Goal: Information Seeking & Learning: Learn about a topic

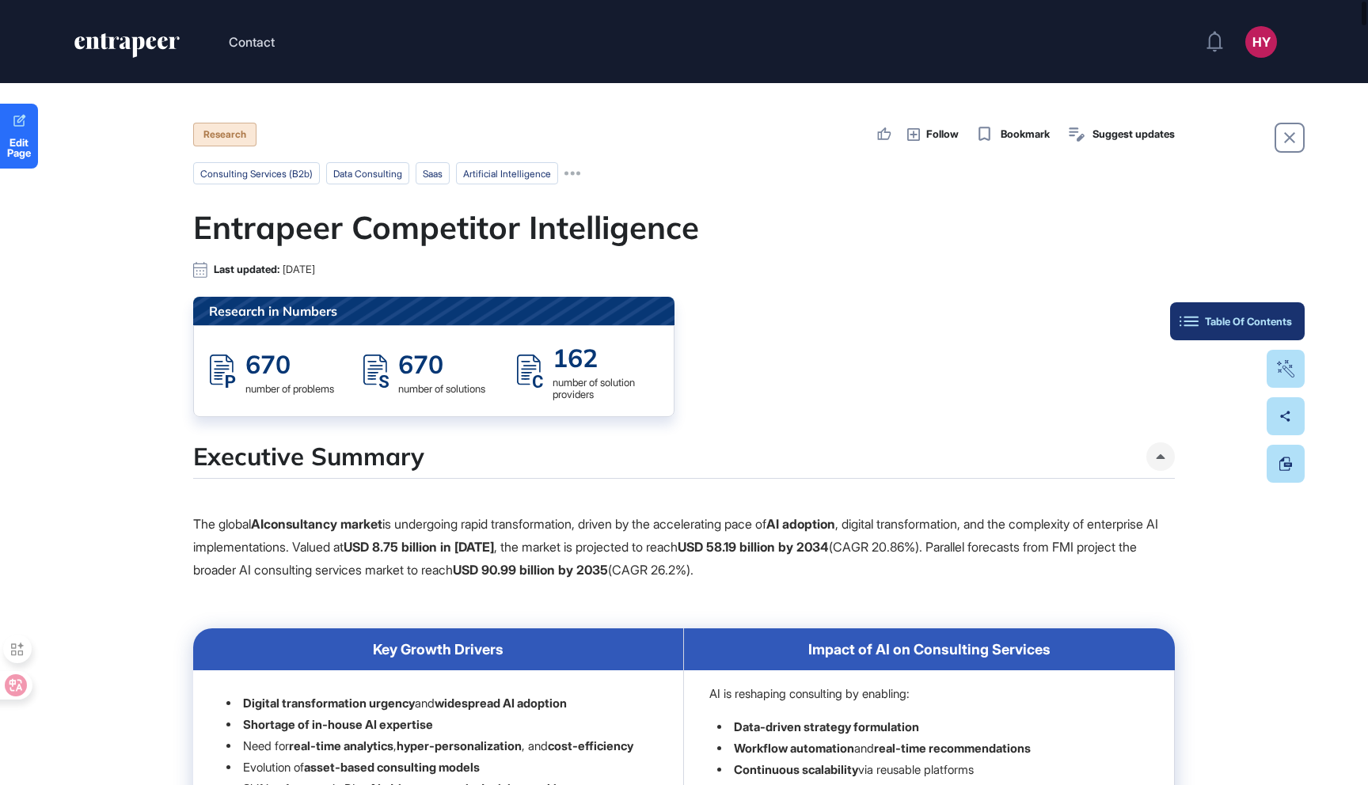
click at [1294, 327] on button "Table Of Contents" at bounding box center [1237, 321] width 135 height 38
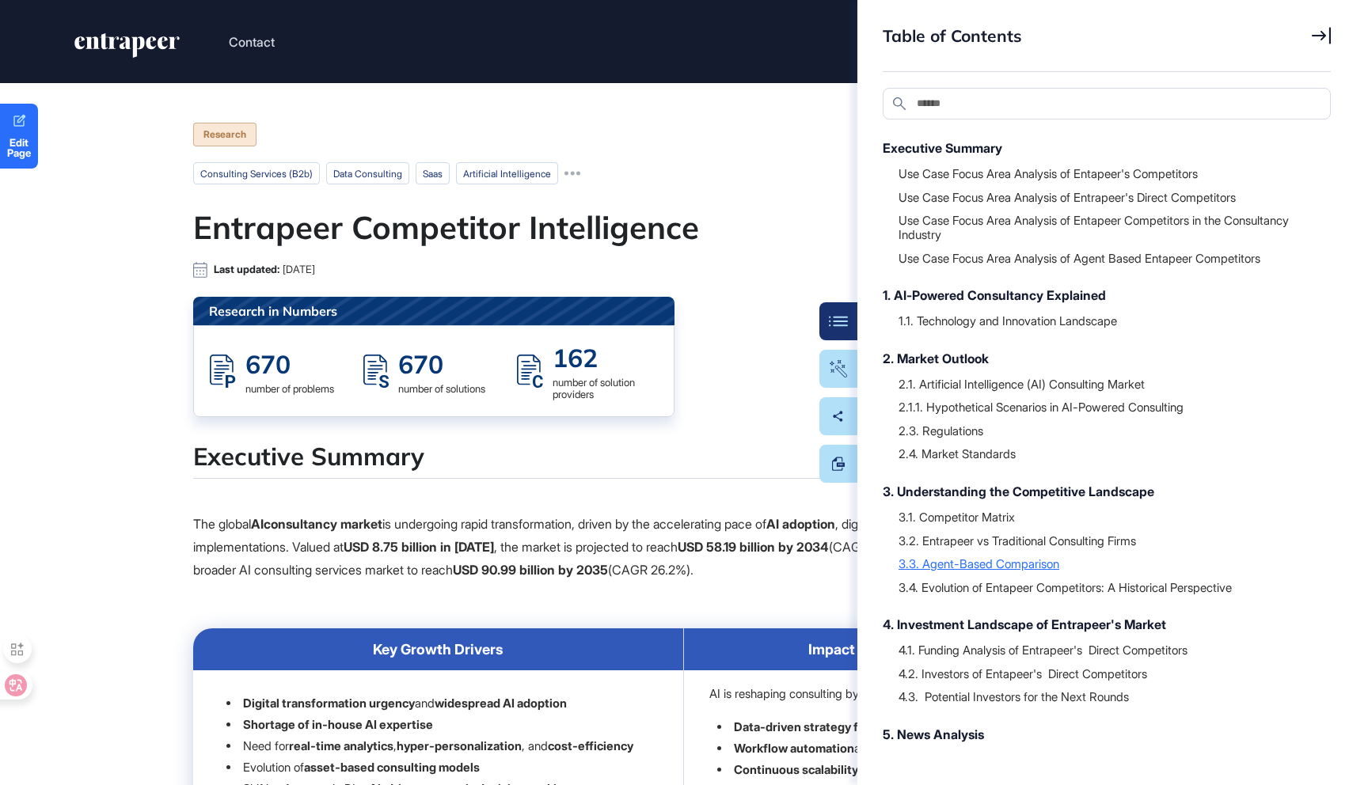
scroll to position [32, 0]
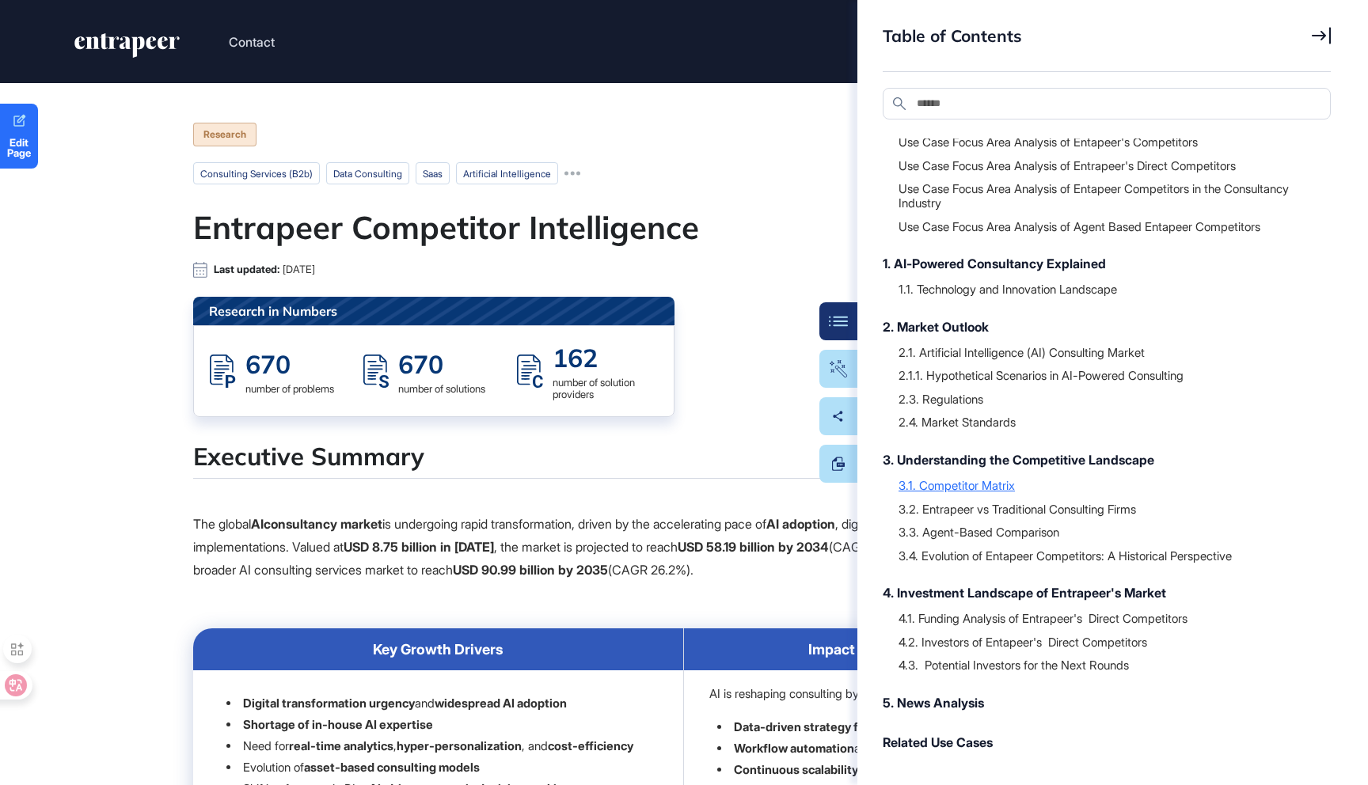
click at [977, 489] on div "3.1. Competitor Matrix" at bounding box center [1106, 485] width 416 height 16
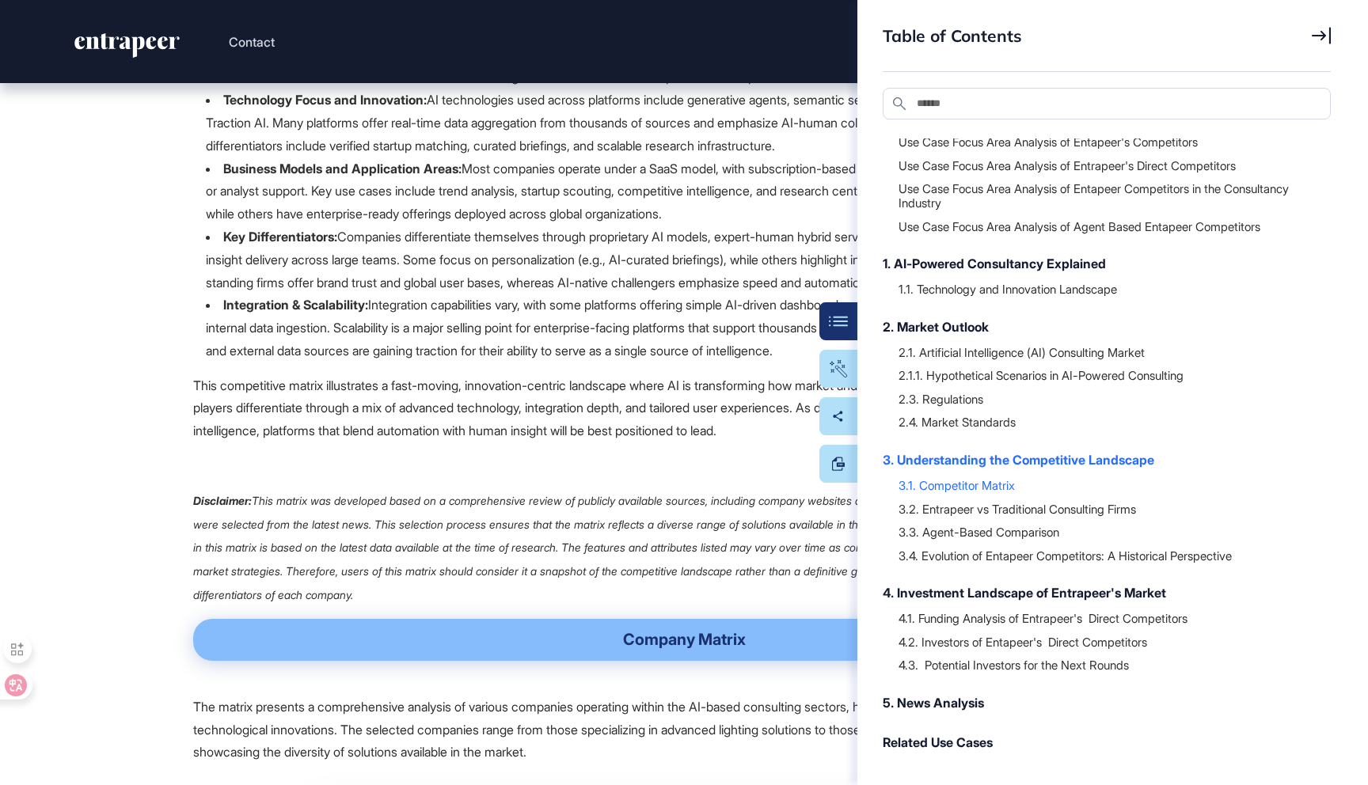
scroll to position [39063, 0]
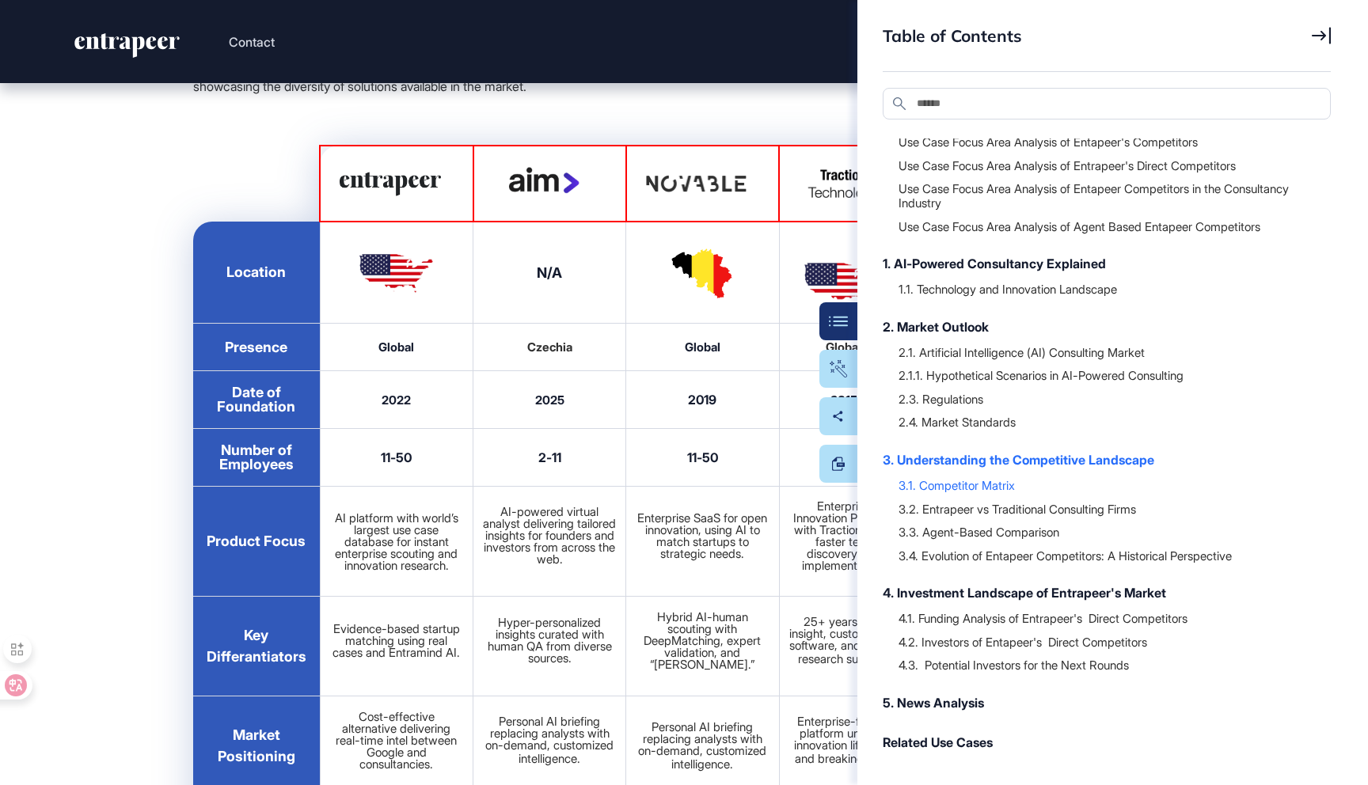
click at [1316, 41] on icon at bounding box center [1320, 35] width 19 height 17
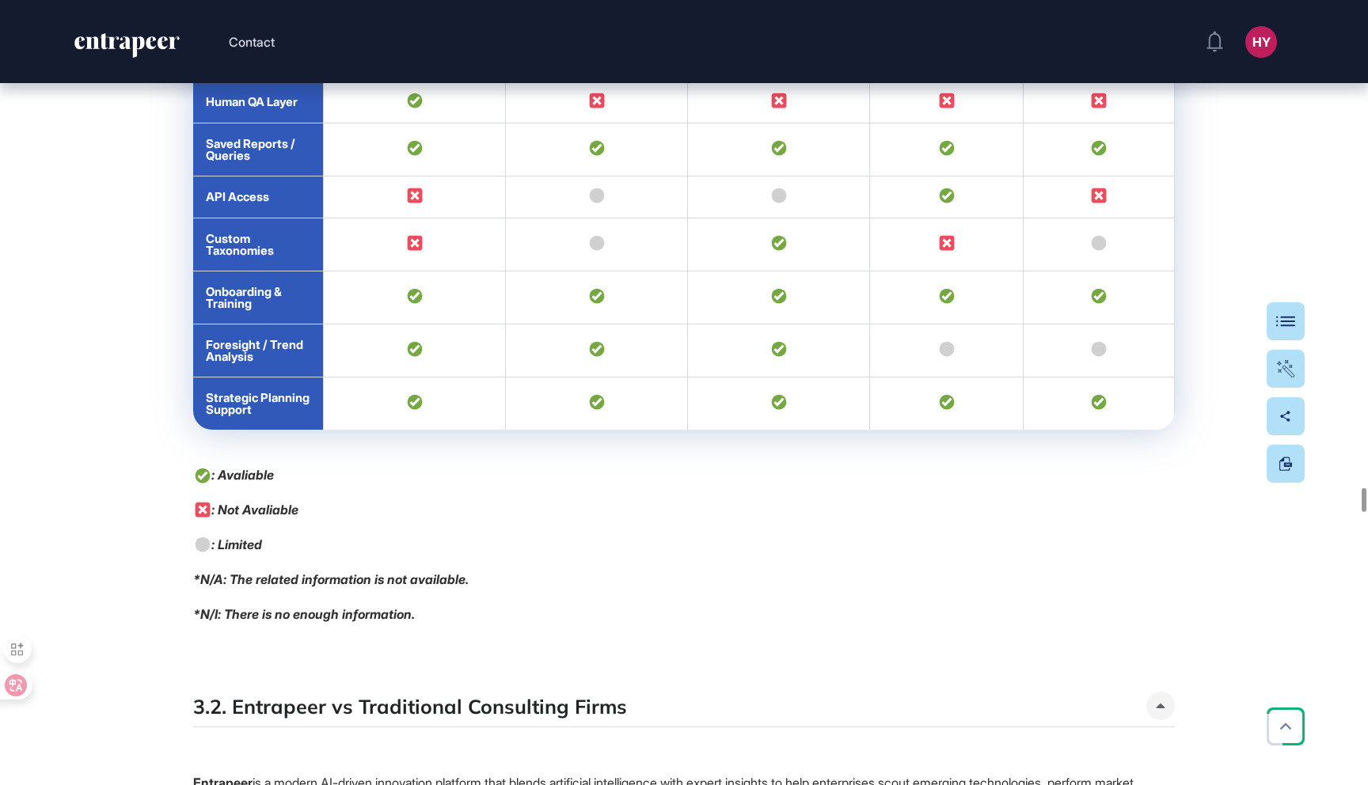
scroll to position [42789, 0]
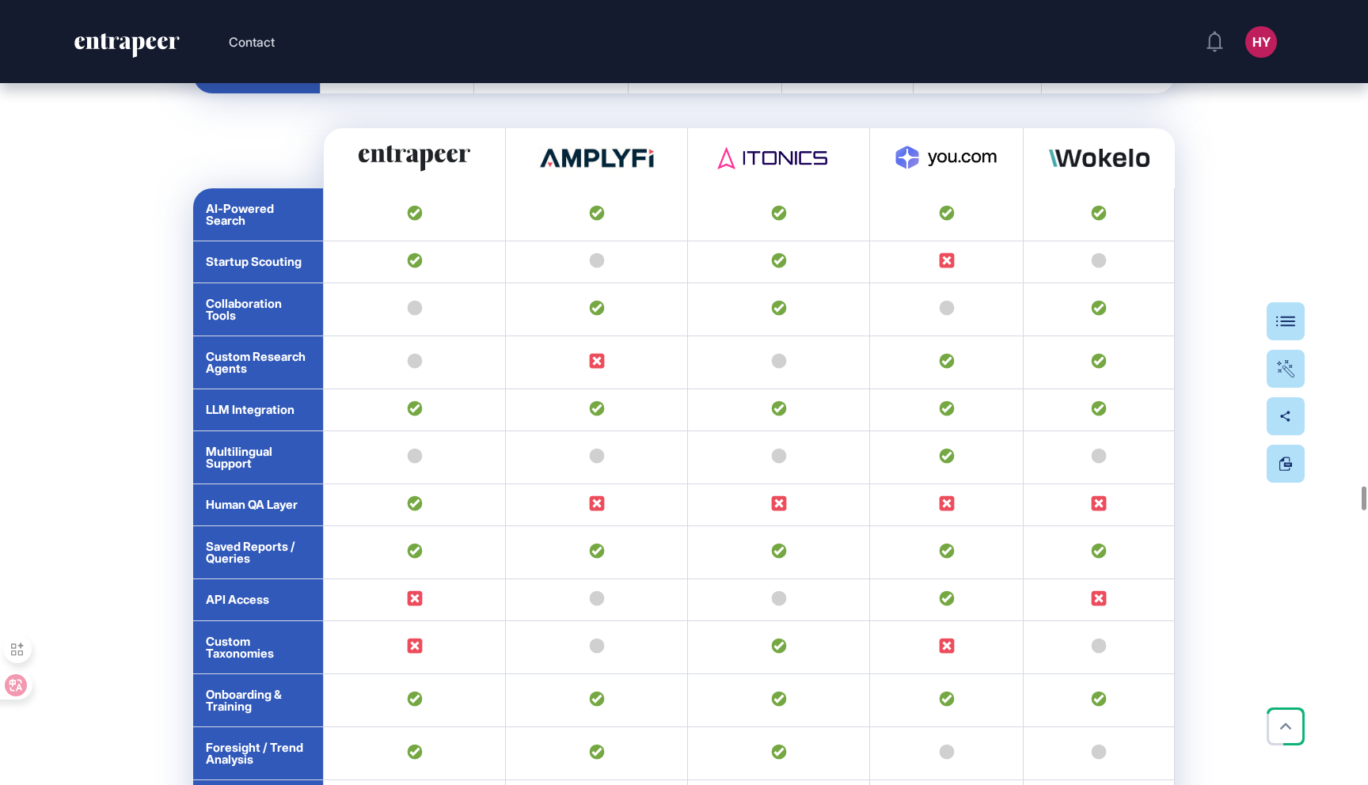
drag, startPoint x: 268, startPoint y: 447, endPoint x: 1054, endPoint y: 495, distance: 788.1
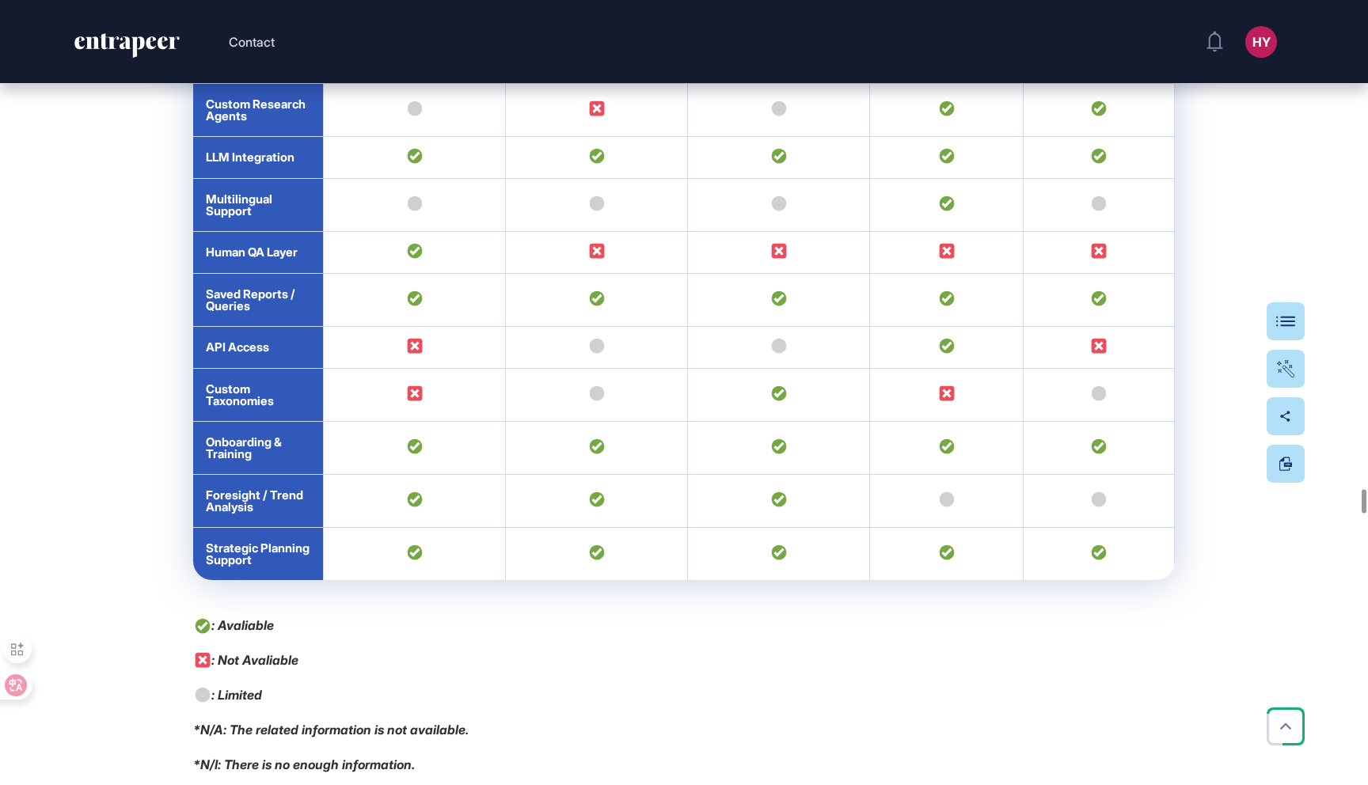
drag, startPoint x: 311, startPoint y: 186, endPoint x: 406, endPoint y: 150, distance: 101.7
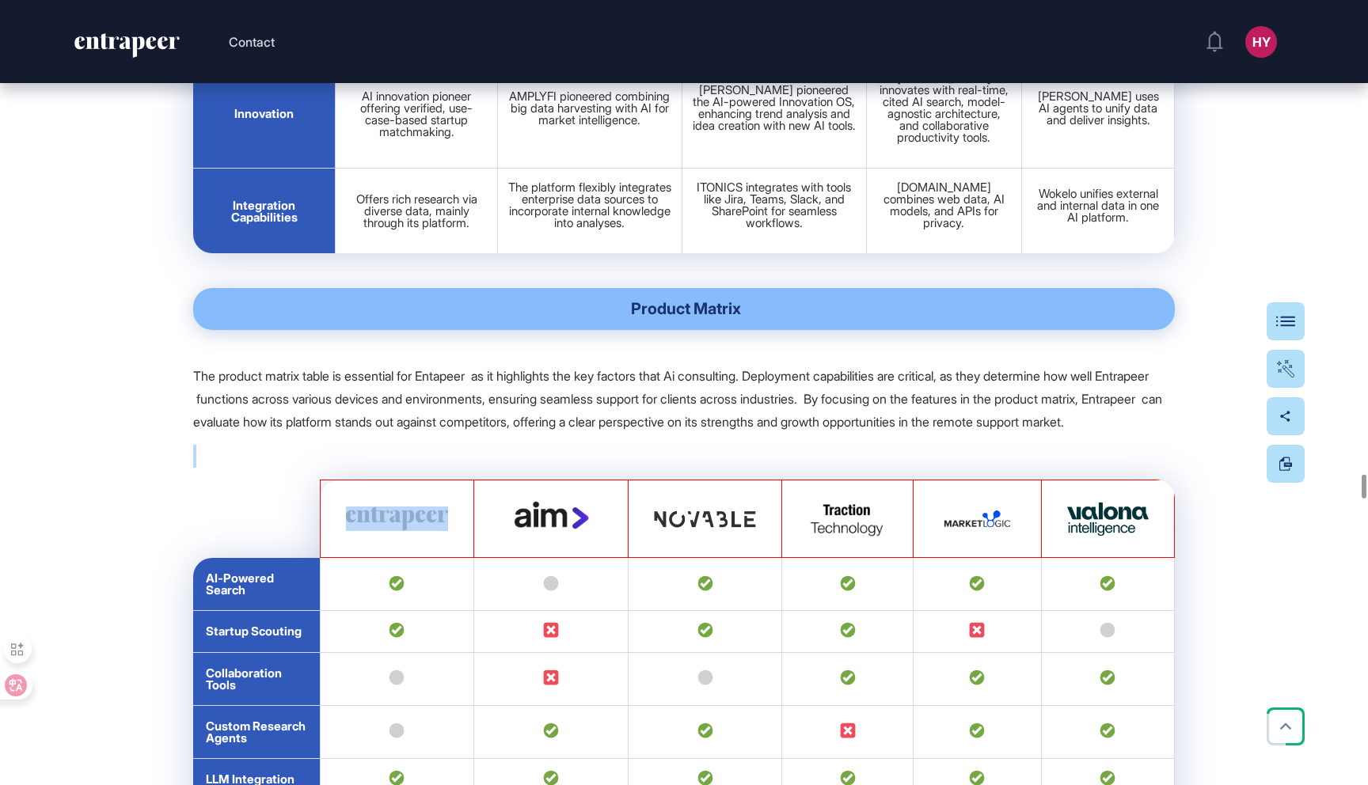
scroll to position [41548, 0]
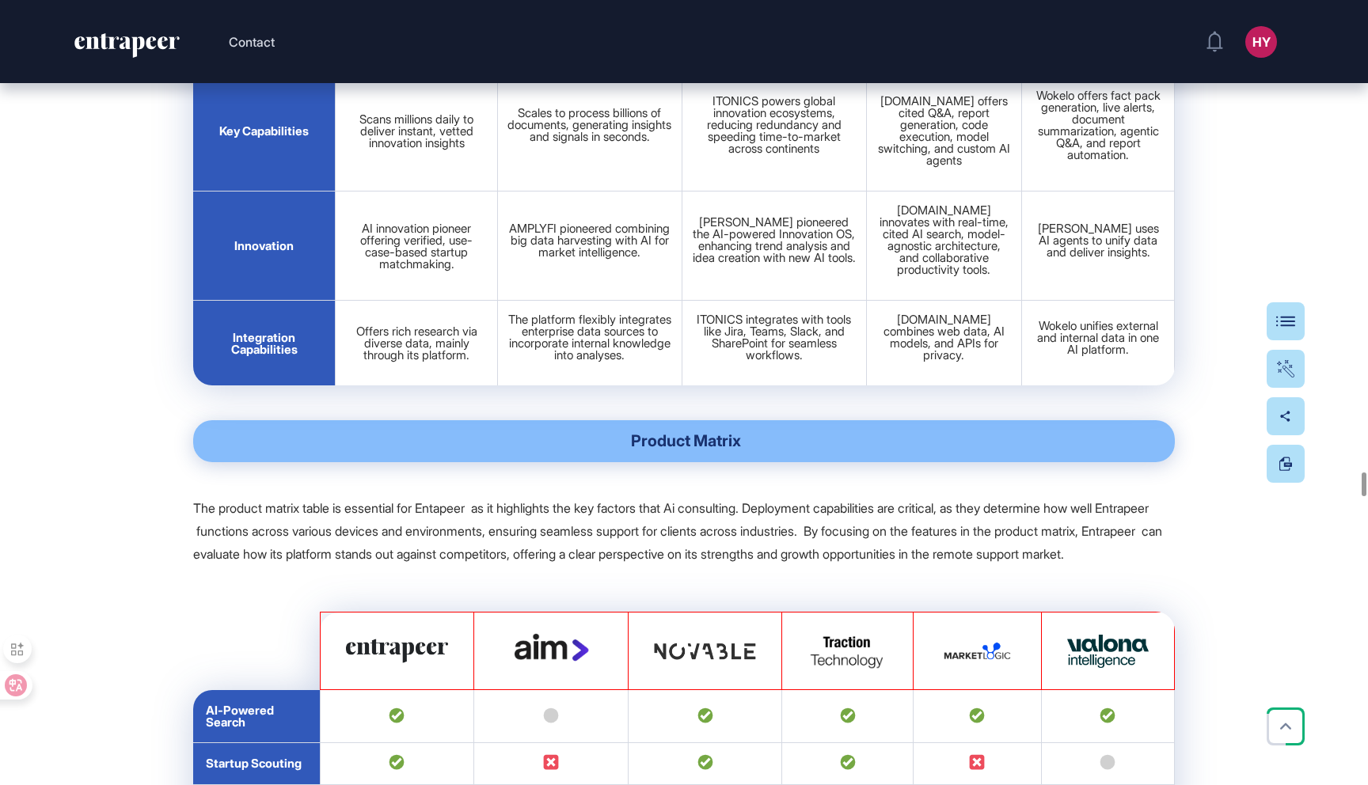
drag, startPoint x: 643, startPoint y: 502, endPoint x: 325, endPoint y: 169, distance: 460.1
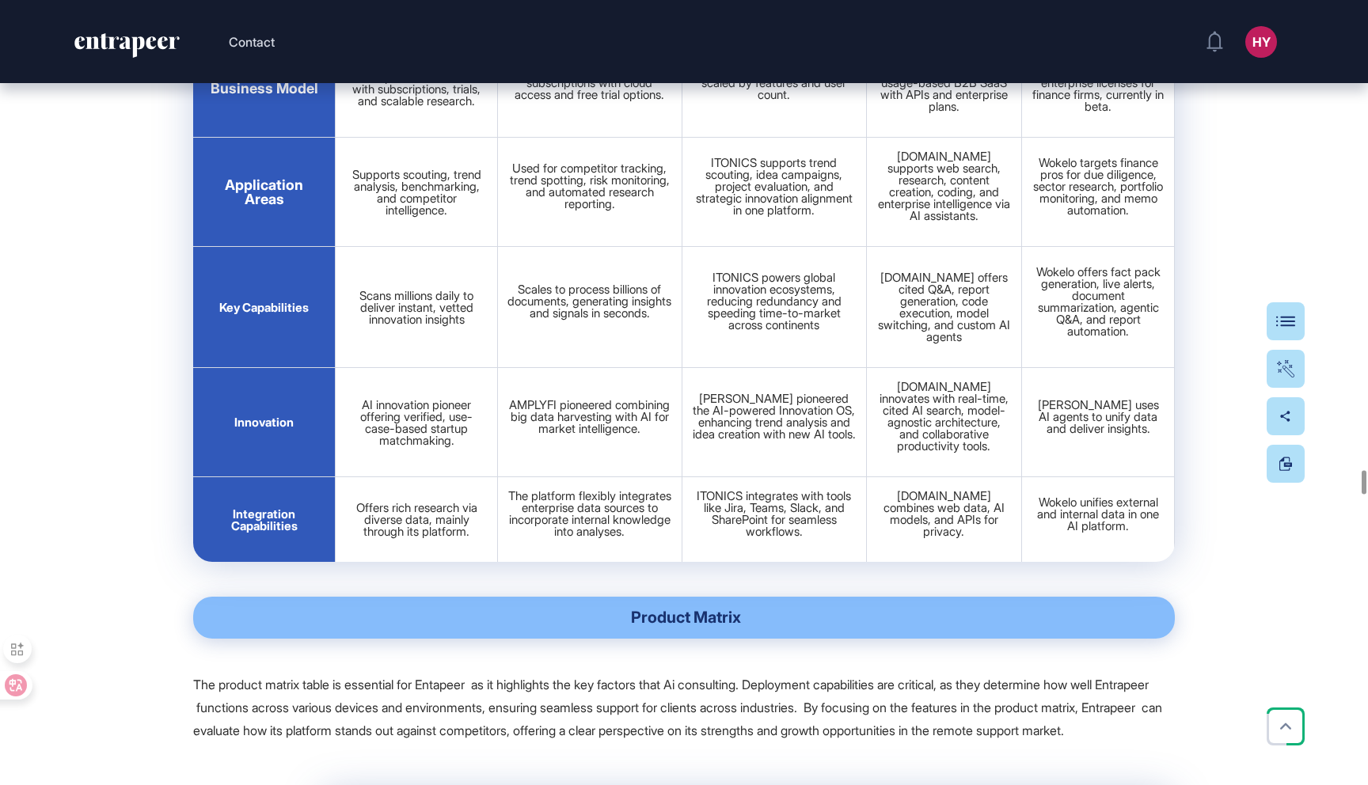
scroll to position [41585, 0]
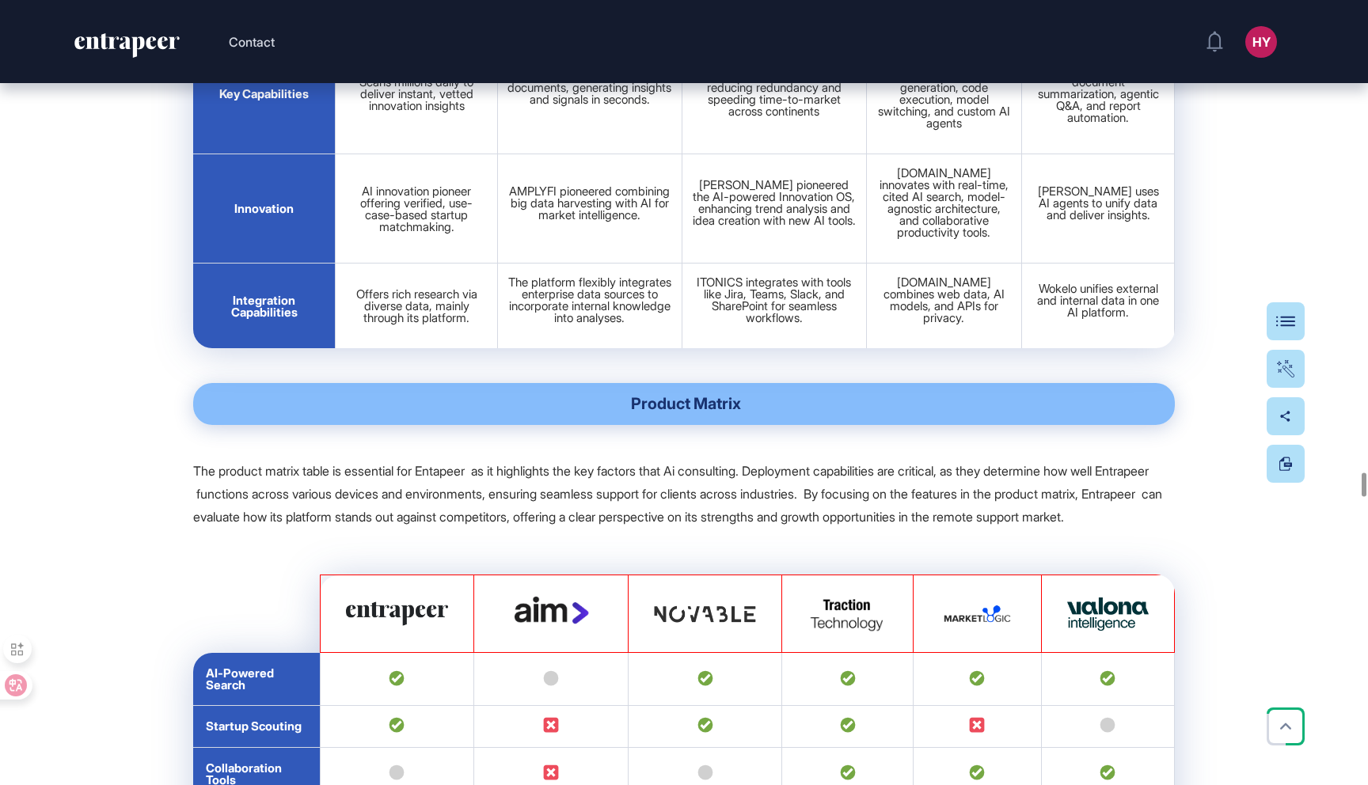
drag, startPoint x: 291, startPoint y: 465, endPoint x: 1136, endPoint y: 516, distance: 846.8
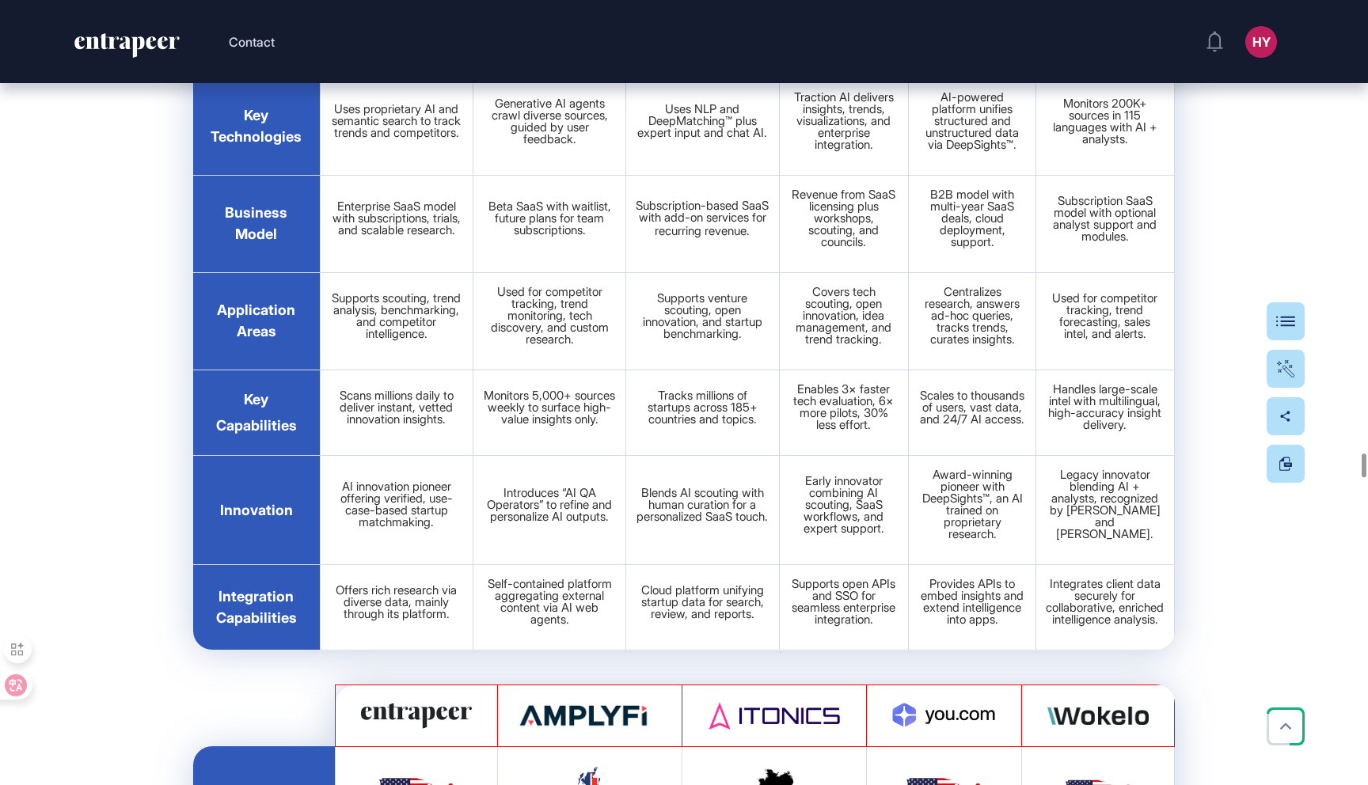
scroll to position [39877, 0]
